Goal: Obtain resource: Download file/media

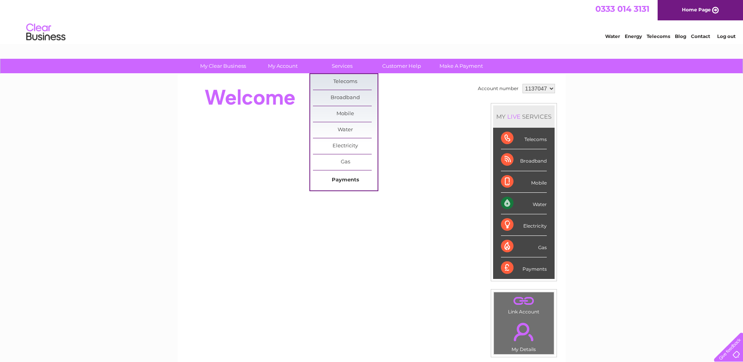
click at [355, 179] on link "Payments" at bounding box center [345, 180] width 65 height 16
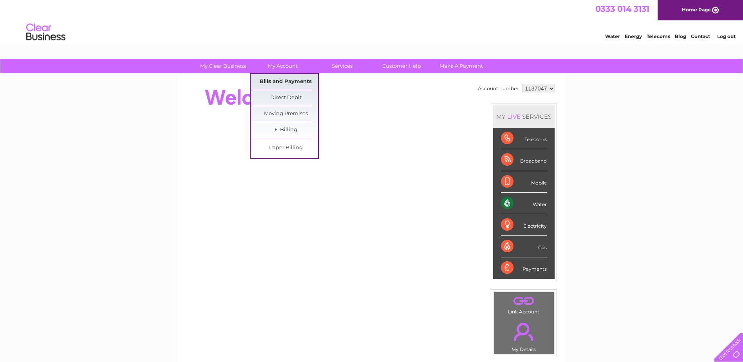
click at [288, 80] on link "Bills and Payments" at bounding box center [285, 82] width 65 height 16
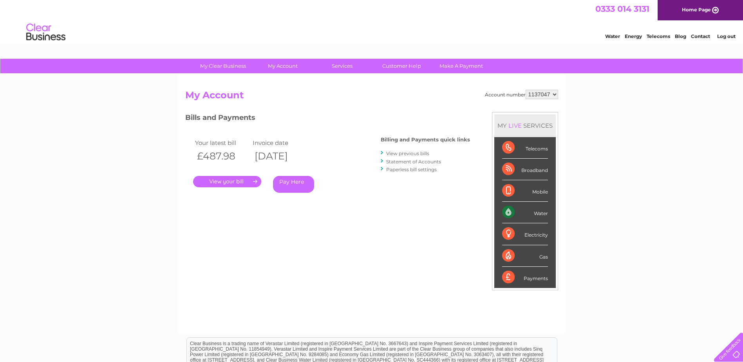
click at [237, 182] on link "." at bounding box center [227, 181] width 68 height 11
click at [210, 181] on link "." at bounding box center [227, 181] width 68 height 11
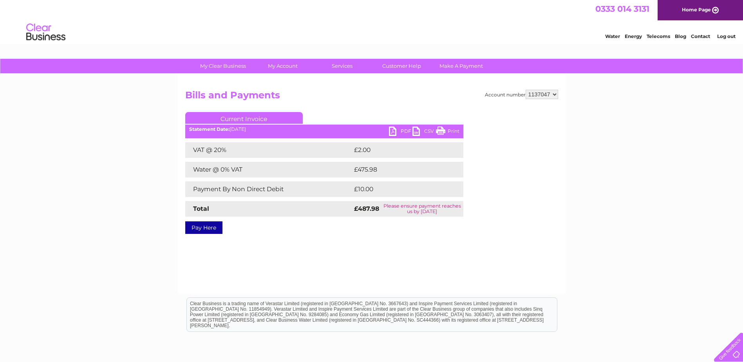
click at [399, 130] on link "PDF" at bounding box center [401, 132] width 24 height 11
